Goal: Answer question/provide support

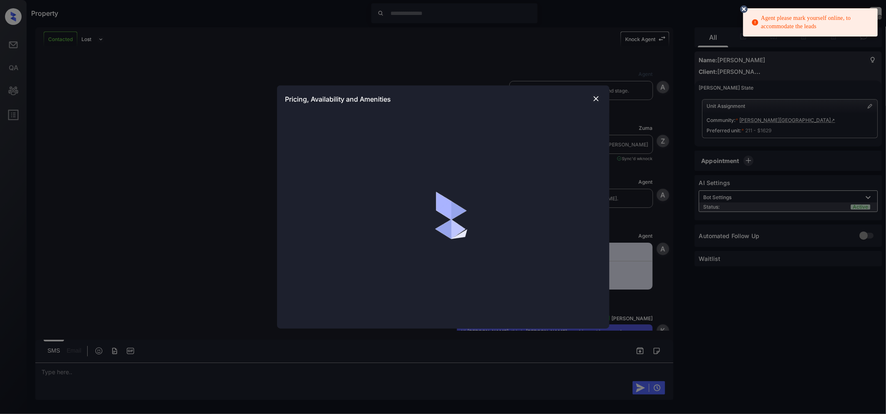
scroll to position [1186, 0]
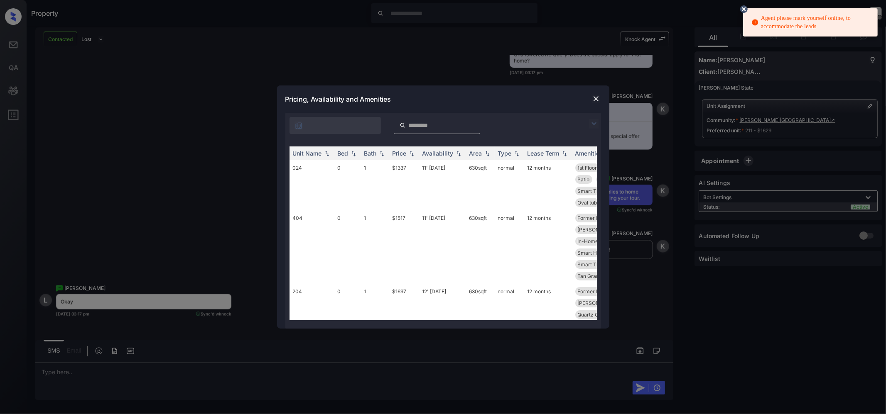
click at [598, 96] on img at bounding box center [596, 99] width 8 height 8
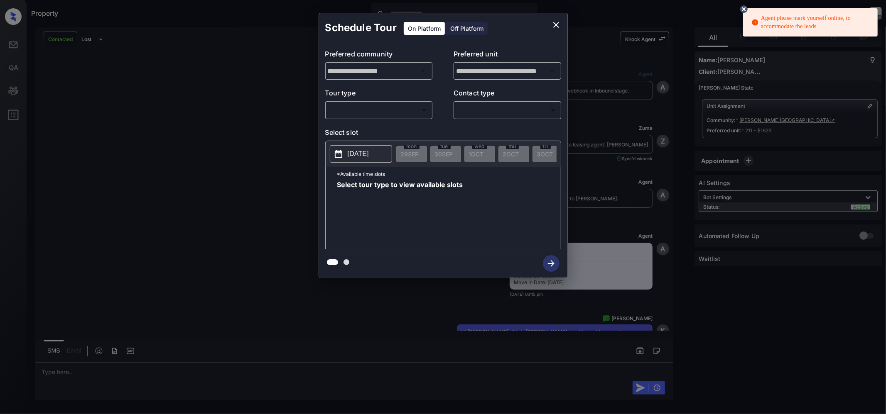
scroll to position [1186, 0]
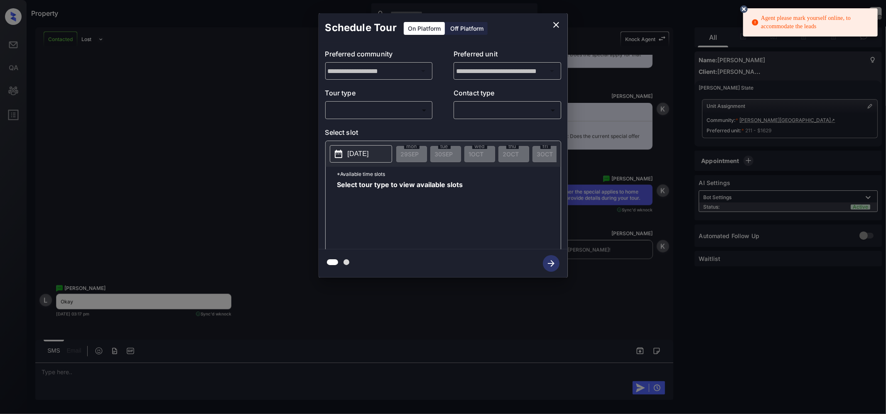
click at [399, 113] on body "Agent please mark yourself online, to accommodate the leads Property Jeramie Ca…" at bounding box center [443, 207] width 886 height 414
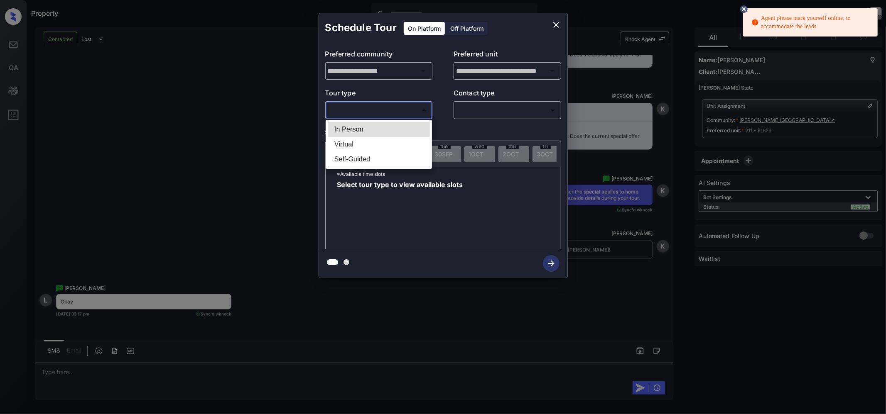
click at [554, 25] on div at bounding box center [443, 207] width 886 height 414
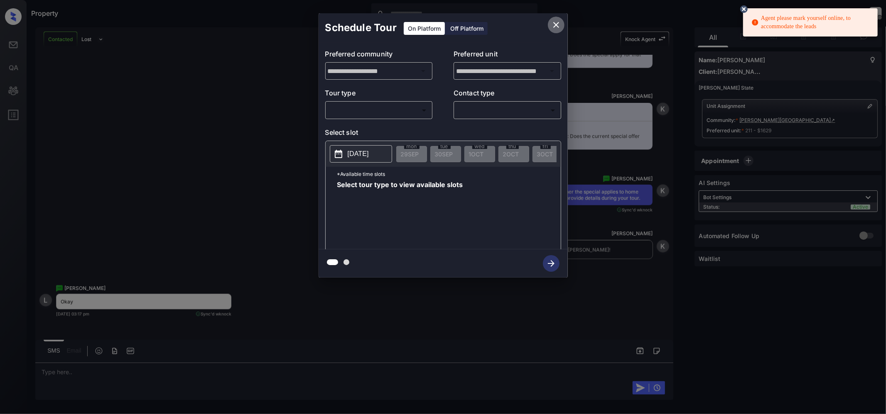
click at [555, 22] on icon "close" at bounding box center [556, 25] width 10 height 10
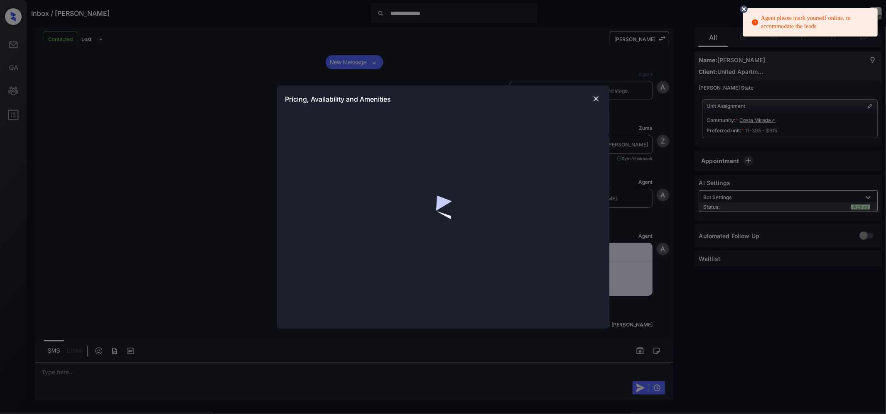
scroll to position [1148, 0]
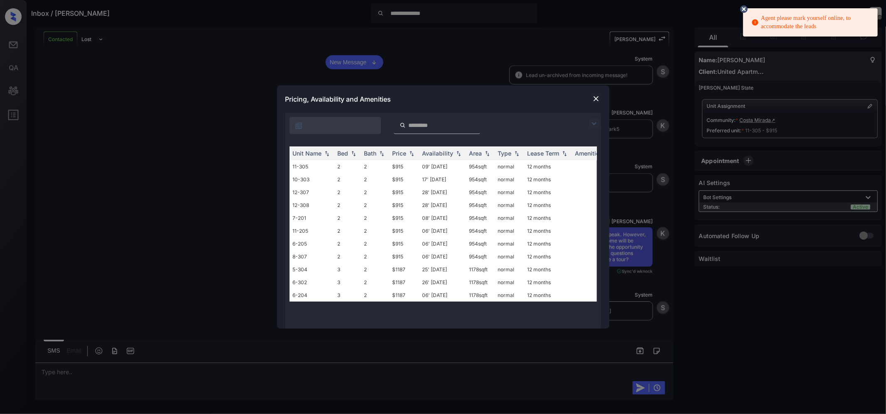
click at [589, 120] on img at bounding box center [594, 124] width 10 height 10
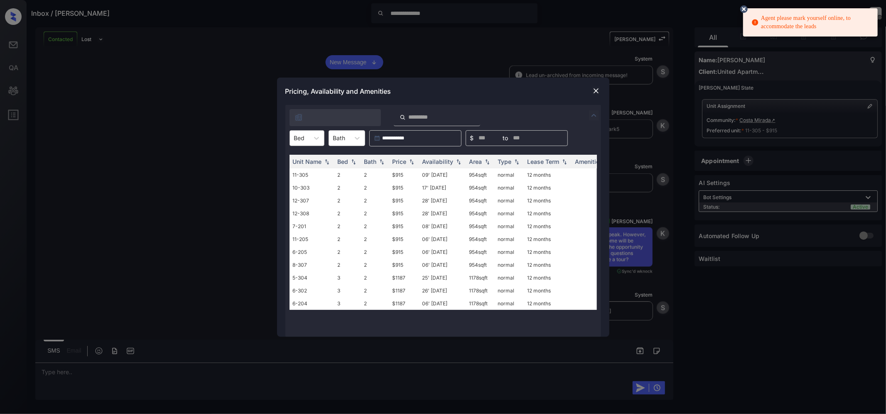
click at [308, 135] on div "Bed" at bounding box center [299, 138] width 19 height 12
click at [303, 159] on div "2" at bounding box center [306, 158] width 35 height 15
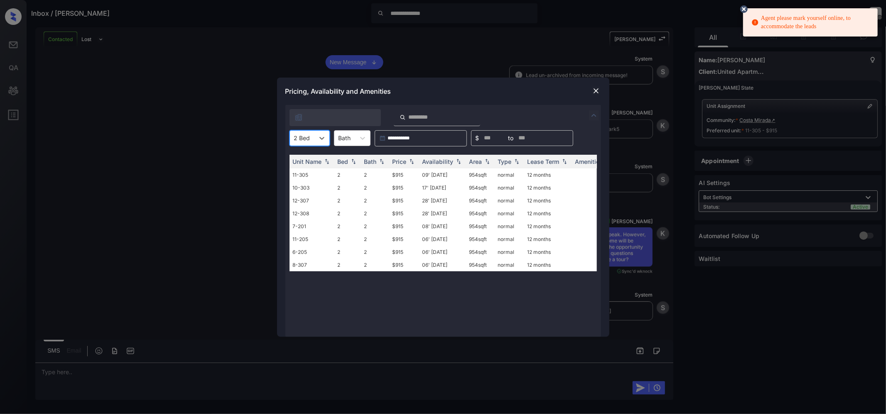
click at [597, 88] on img at bounding box center [596, 91] width 8 height 8
